Goal: Find specific page/section: Find specific page/section

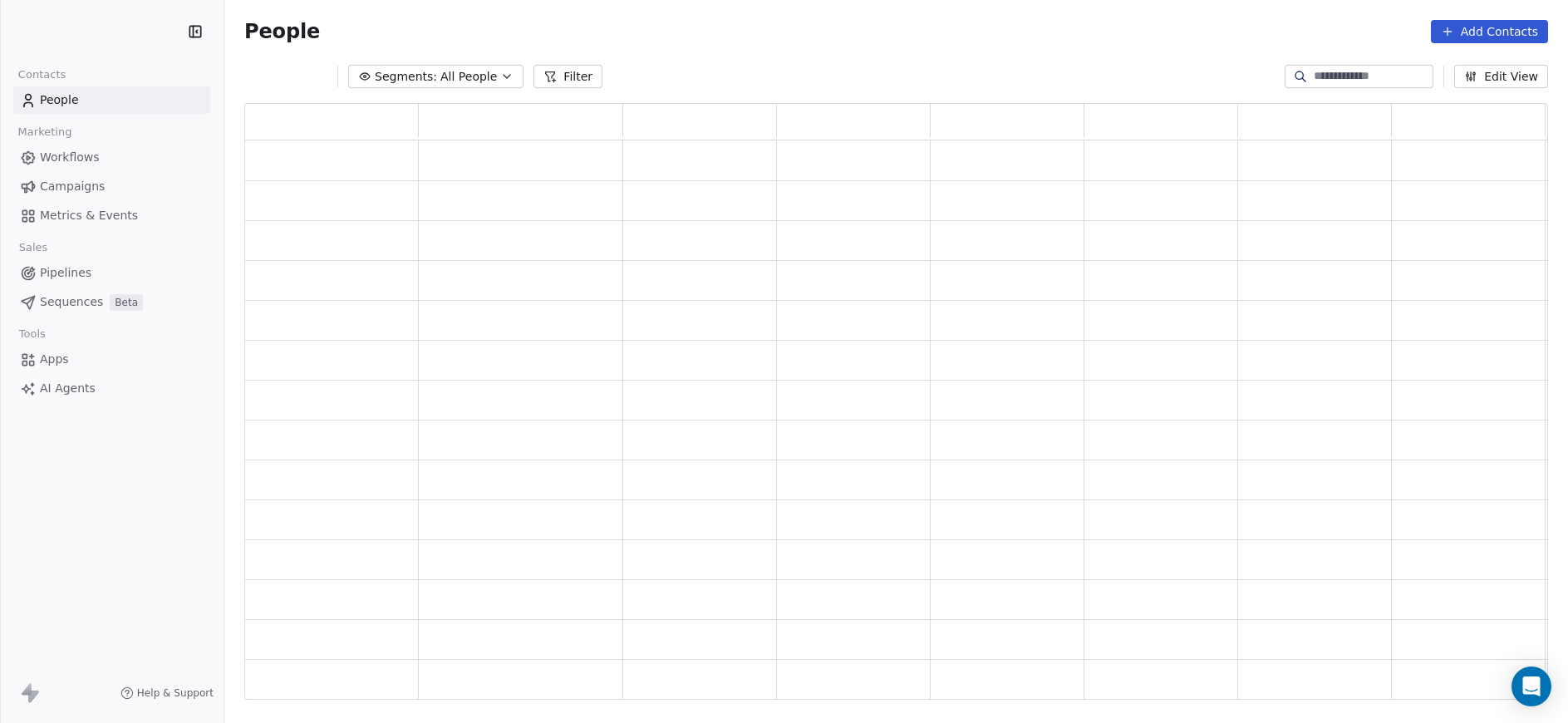
scroll to position [577, 1273]
click at [557, 68] on button "Filter" at bounding box center [589, 76] width 69 height 24
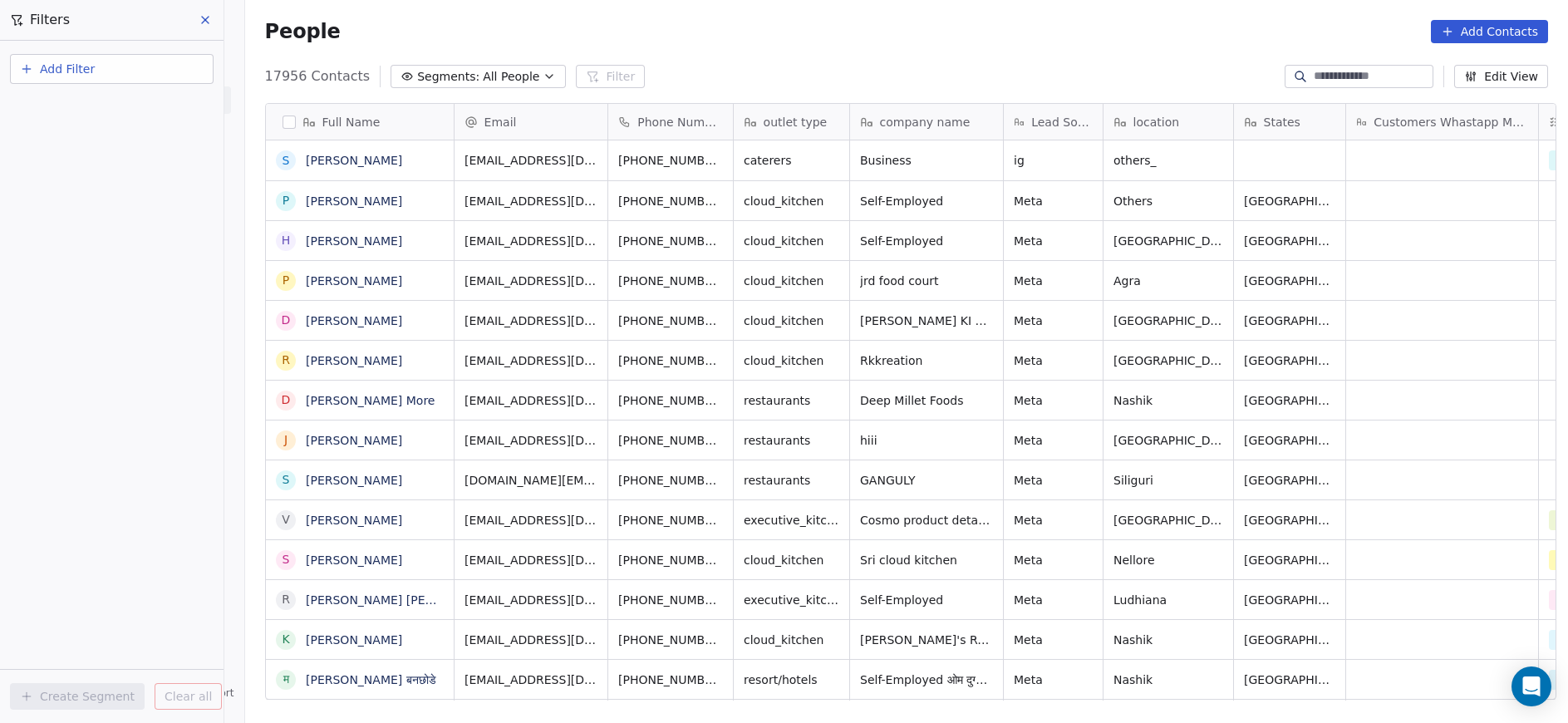
scroll to position [617, 1313]
click at [70, 64] on span "Add Filter" at bounding box center [67, 69] width 54 height 17
click at [77, 107] on span "Contact properties" at bounding box center [81, 108] width 108 height 17
click at [77, 107] on input "text" at bounding box center [129, 108] width 174 height 24
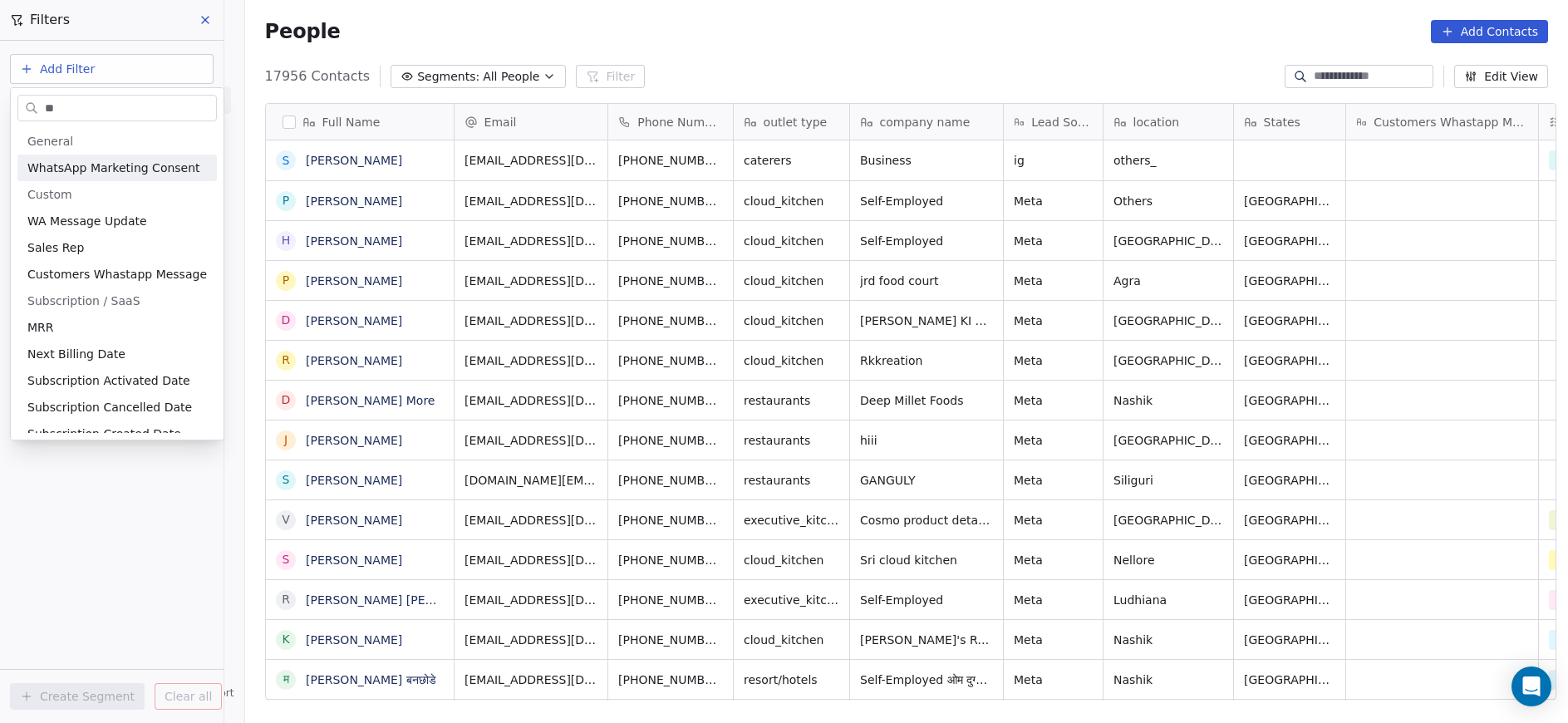
type input "*"
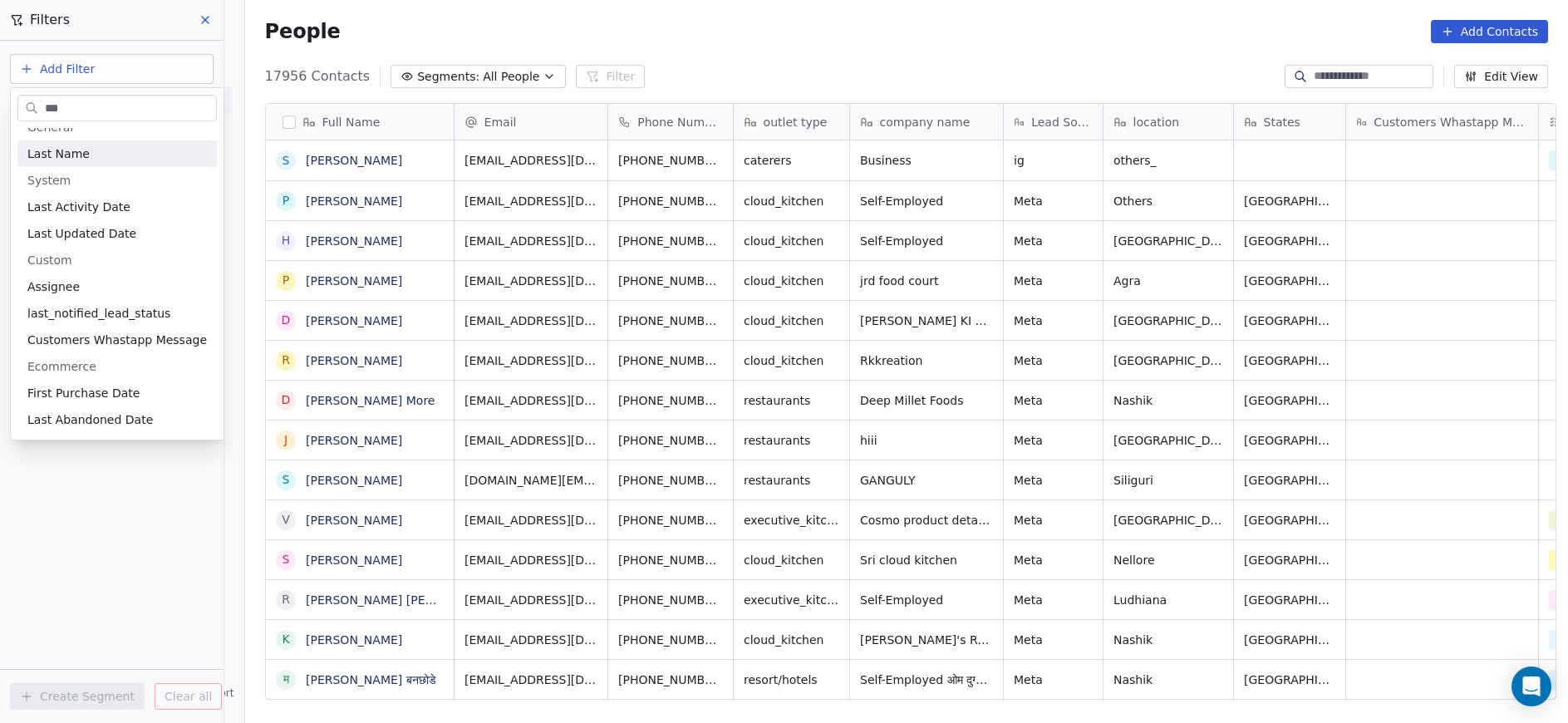
scroll to position [0, 0]
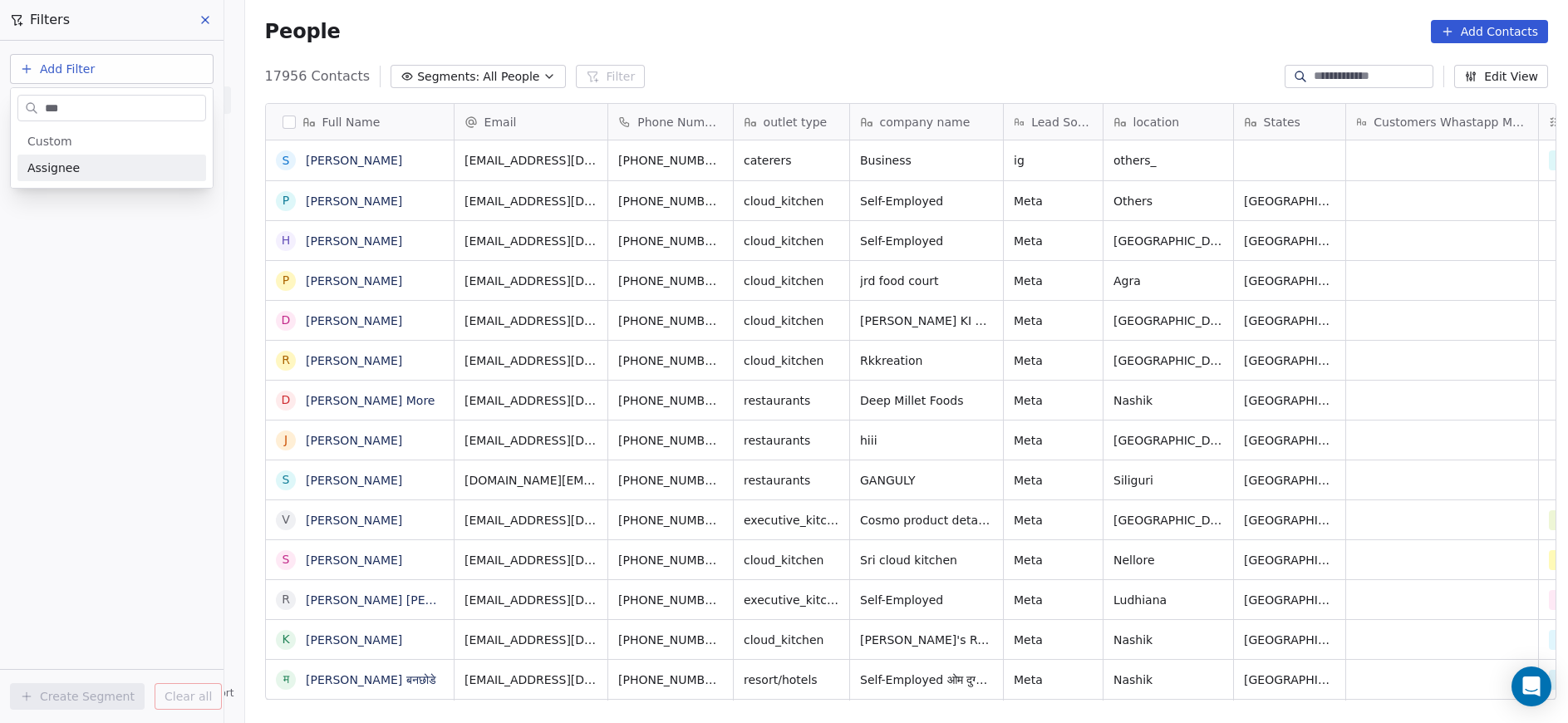
type input "***"
click at [69, 170] on span "Assignee" at bounding box center [54, 168] width 53 height 16
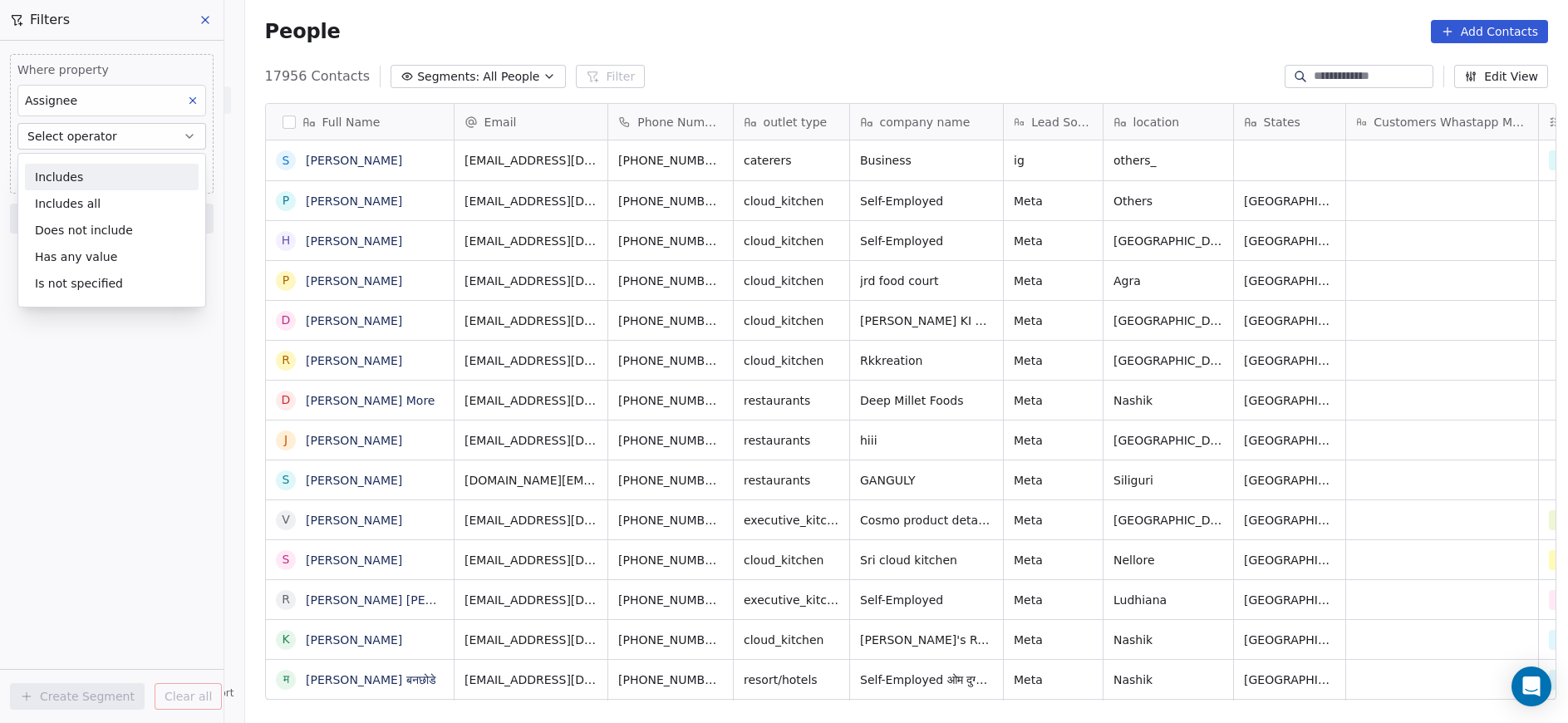
click at [102, 169] on div "Includes" at bounding box center [112, 177] width 174 height 26
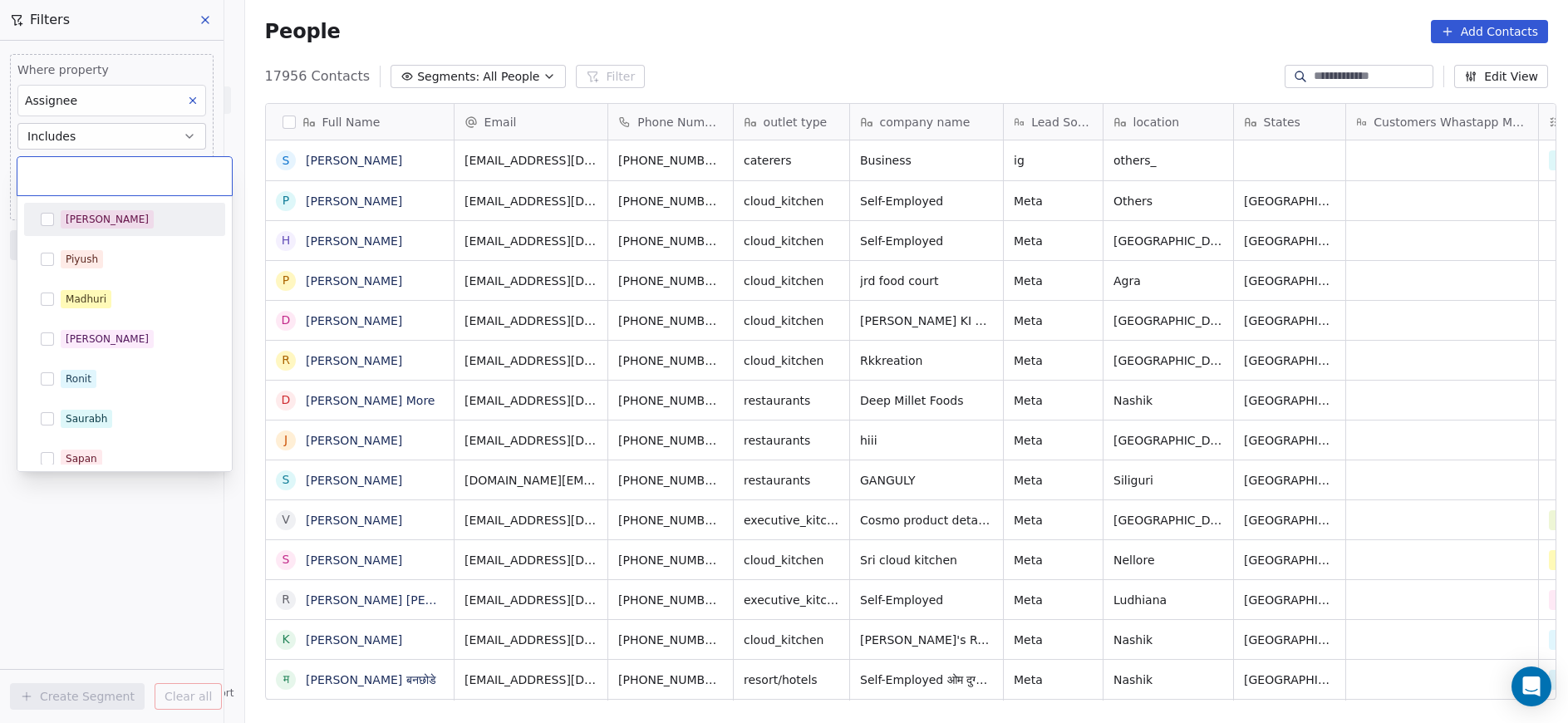
click at [102, 170] on body "On2Cook India Pvt. Ltd. Contacts People Marketing Workflows Campaigns Metrics &…" at bounding box center [784, 361] width 1568 height 723
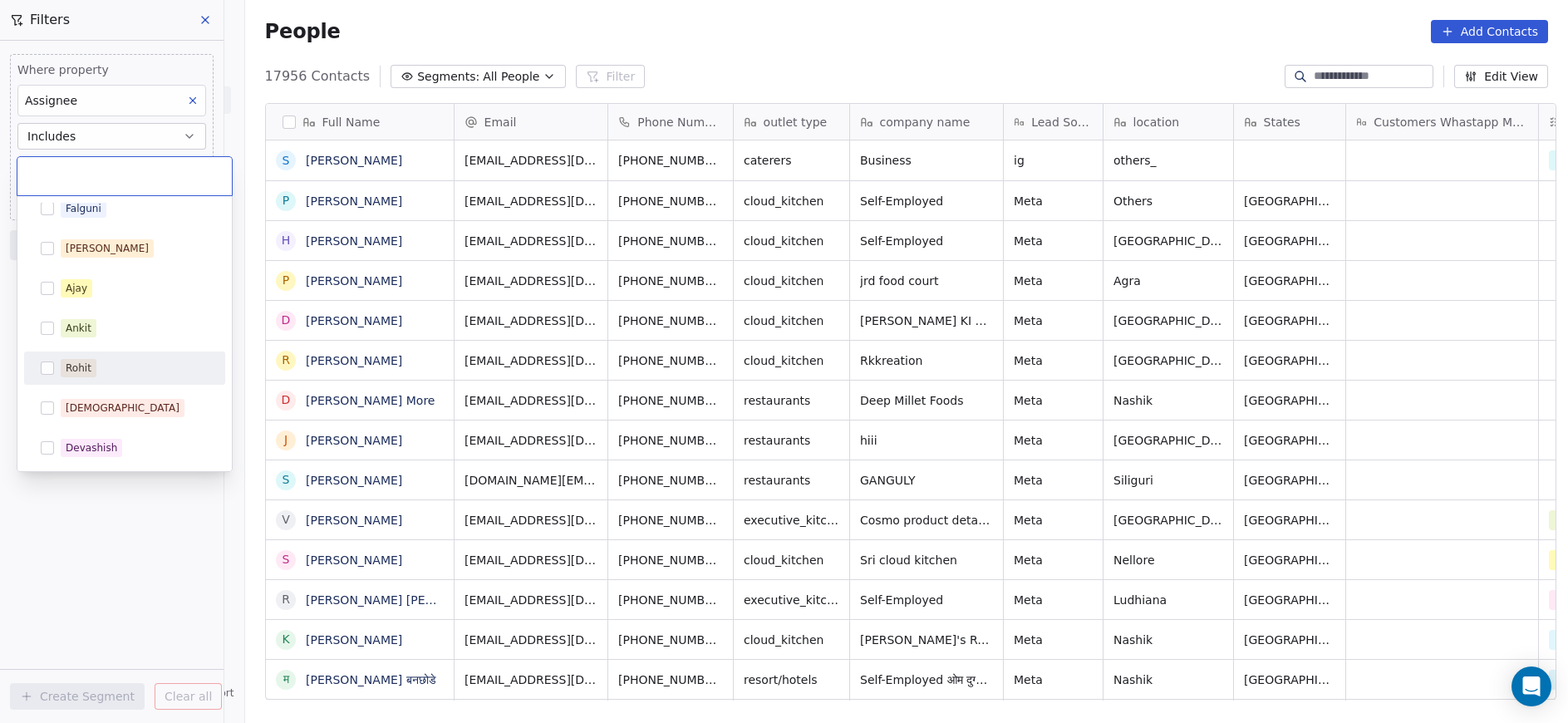
click at [88, 379] on div "Rohit" at bounding box center [124, 367] width 188 height 26
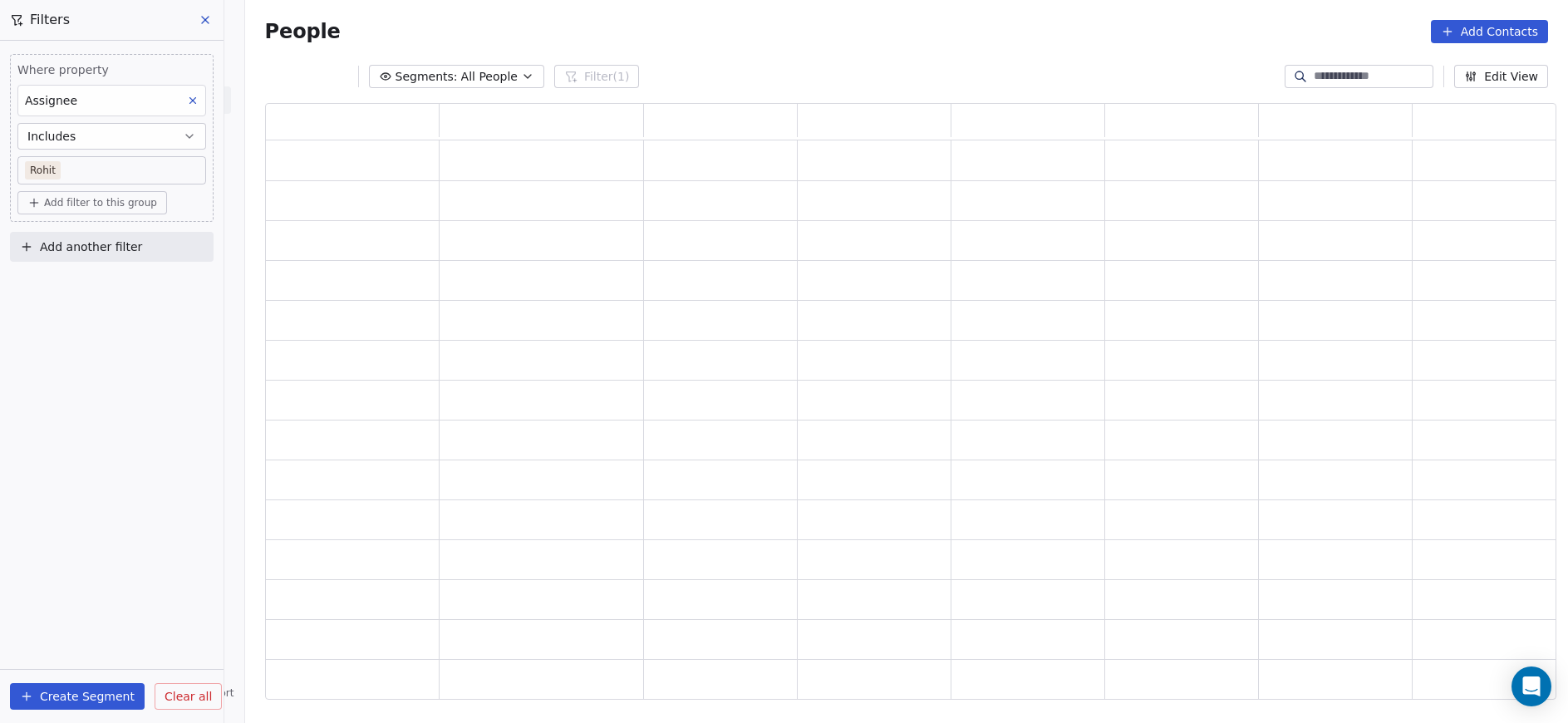
click at [160, 563] on html "On2Cook India Pvt. Ltd. Contacts People Marketing Workflows Campaigns Metrics &…" at bounding box center [784, 361] width 1568 height 723
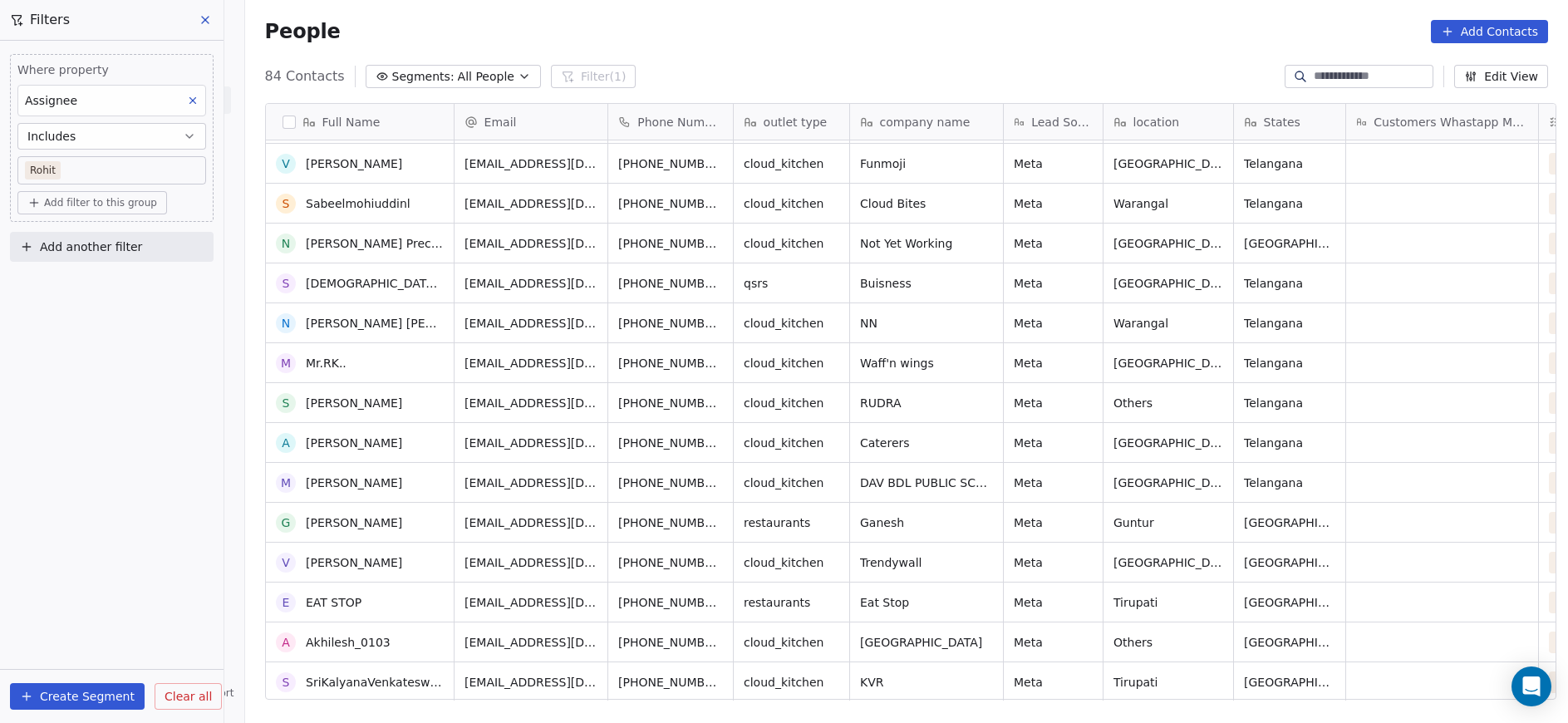
scroll to position [0, 0]
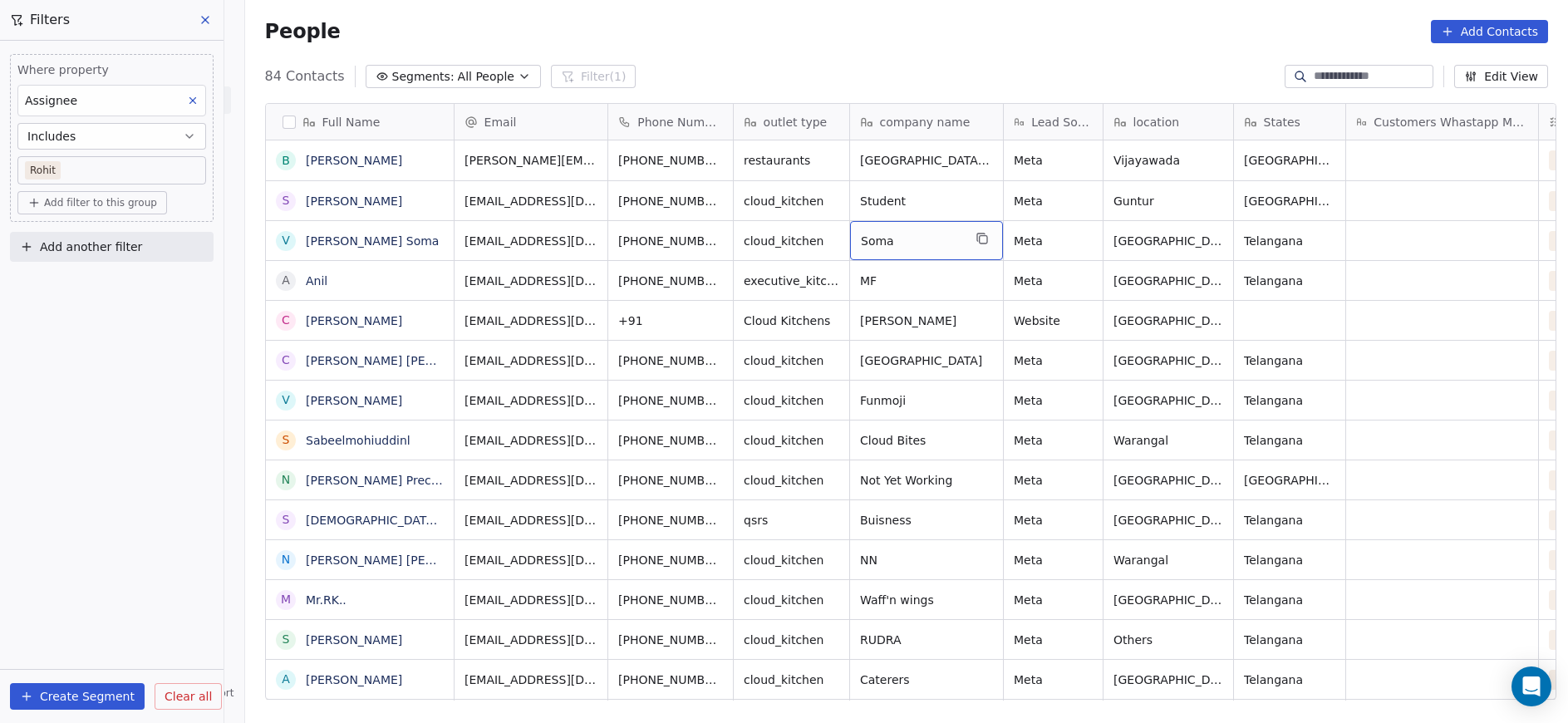
drag, startPoint x: 968, startPoint y: 245, endPoint x: 1017, endPoint y: 238, distance: 49.5
